Goal: Book appointment/travel/reservation

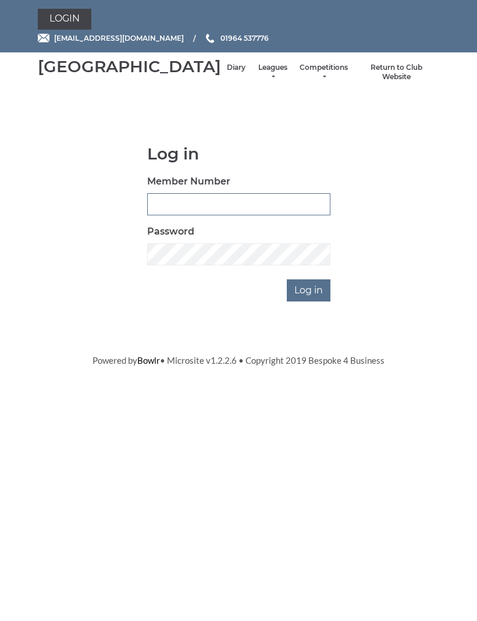
type input "0132"
click at [309, 301] on input "Log in" at bounding box center [309, 290] width 44 height 22
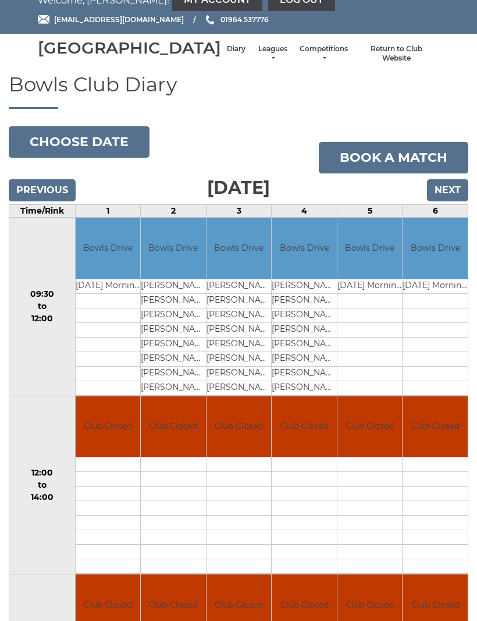
scroll to position [7, 0]
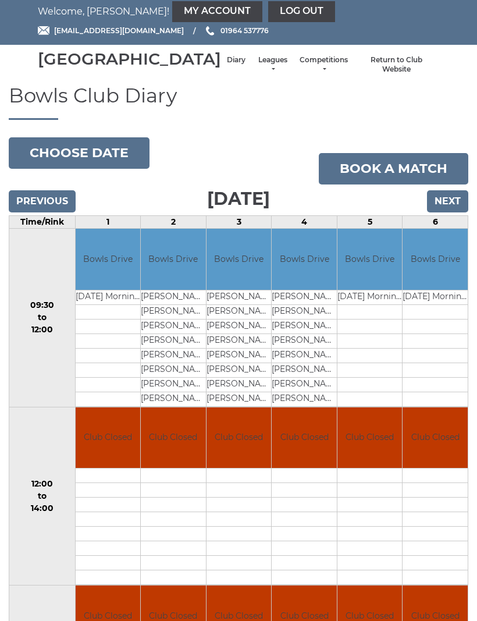
click at [452, 213] on input "Next" at bounding box center [447, 202] width 41 height 22
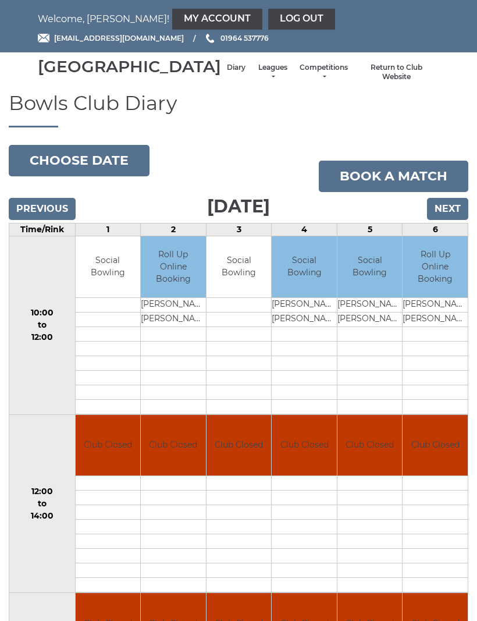
click at [451, 220] on input "Next" at bounding box center [447, 209] width 41 height 22
